Goal: Task Accomplishment & Management: Manage account settings

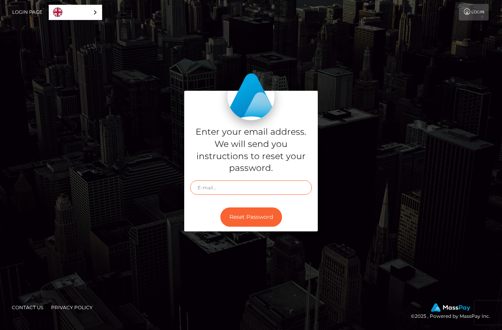
click at [230, 191] on input "text" at bounding box center [251, 187] width 122 height 15
type input "[EMAIL_ADDRESS][DOMAIN_NAME]"
click at [289, 224] on div "Reset Password" at bounding box center [251, 217] width 134 height 29
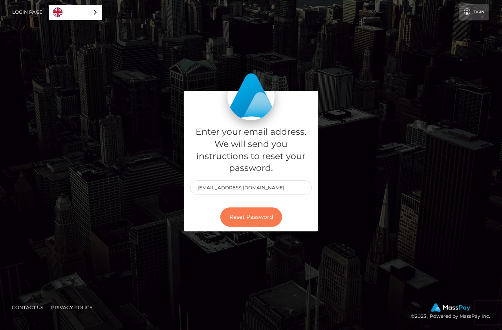
click at [248, 218] on button "Reset Password" at bounding box center [251, 216] width 62 height 19
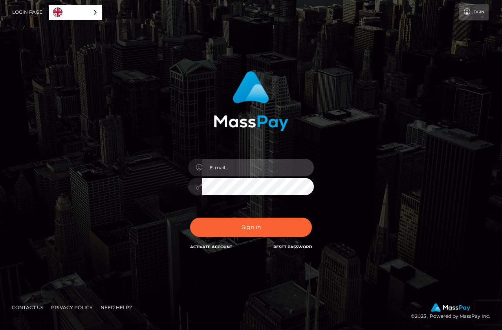
click at [226, 167] on input "email" at bounding box center [258, 168] width 112 height 18
type input "[EMAIL_ADDRESS][DOMAIN_NAME]"
